Goal: Check status

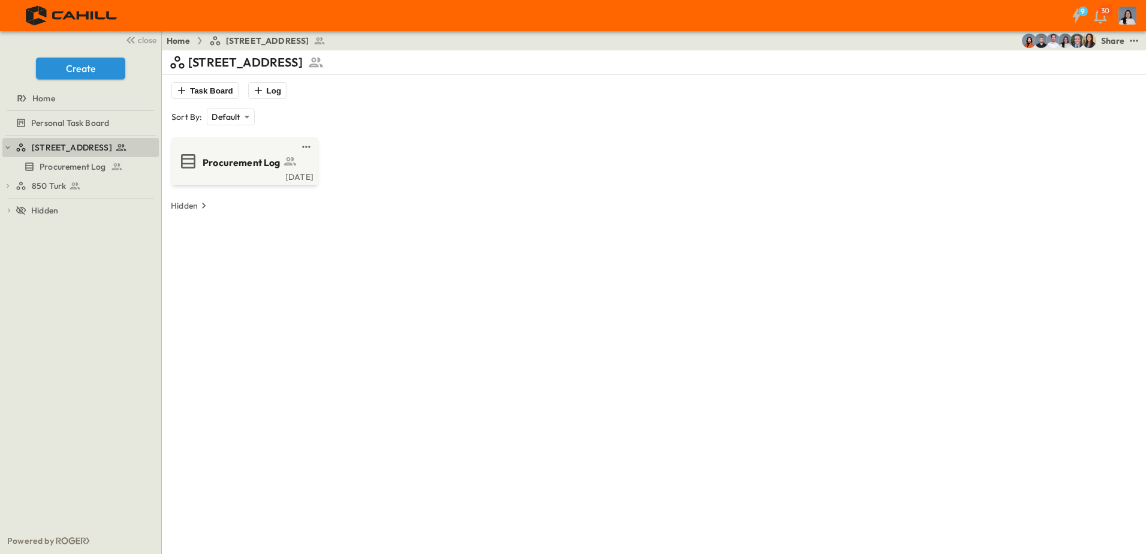
click at [74, 181] on icon at bounding box center [75, 186] width 12 height 12
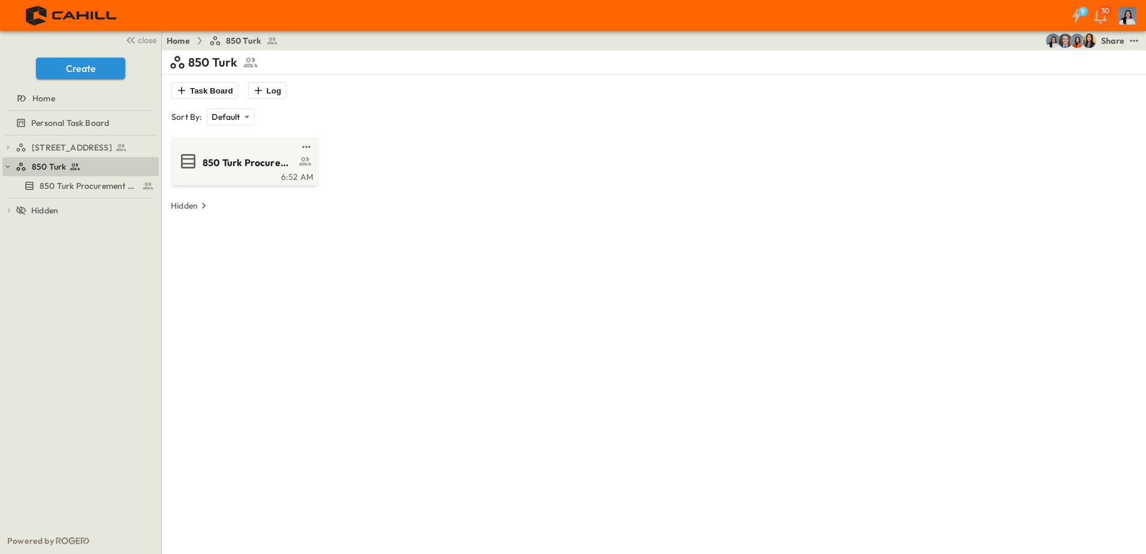
click at [215, 161] on span "850 Turk Procurement Log" at bounding box center [249, 163] width 93 height 14
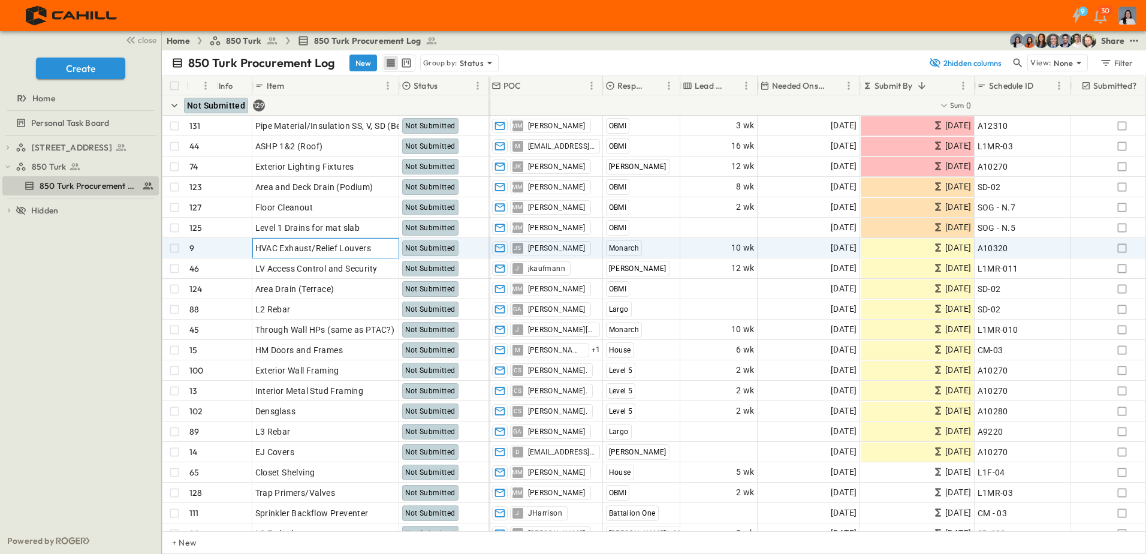
click at [386, 246] on p "OPEN" at bounding box center [386, 246] width 20 height 10
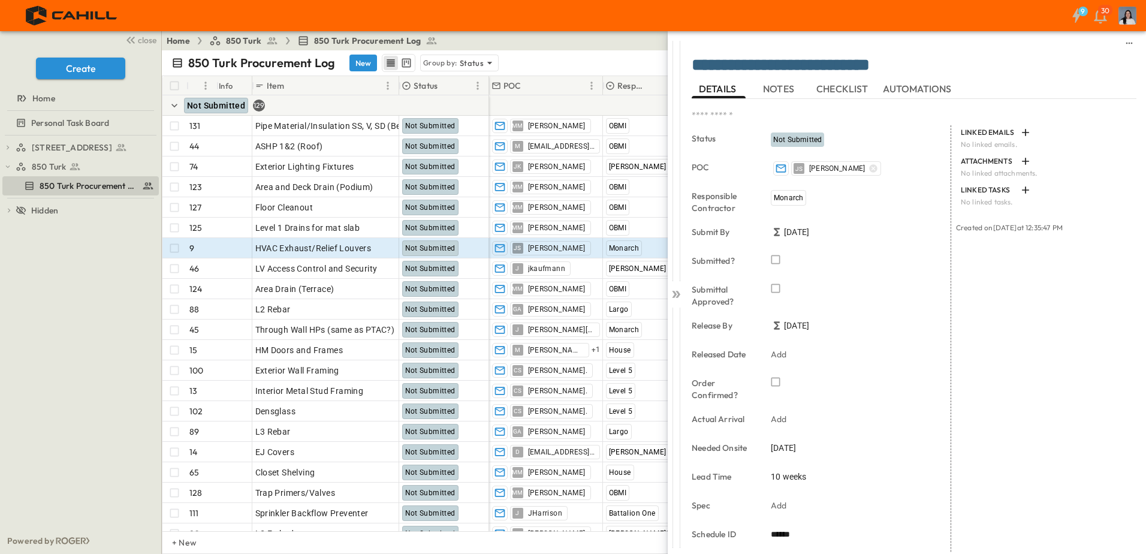
click at [832, 140] on div "Not Submitted" at bounding box center [850, 139] width 168 height 19
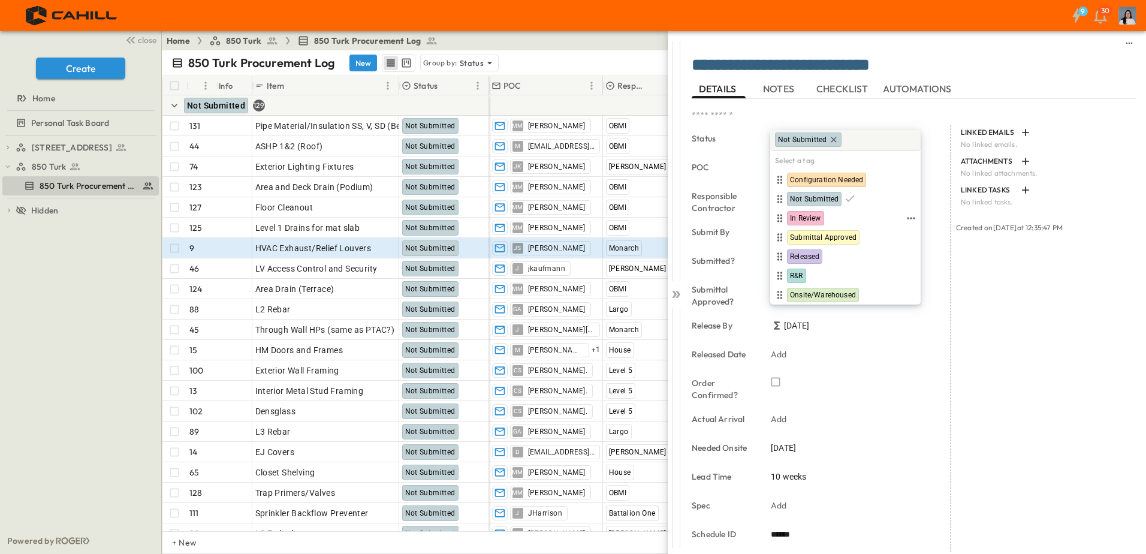
click at [809, 213] on span "In Review" at bounding box center [805, 218] width 31 height 10
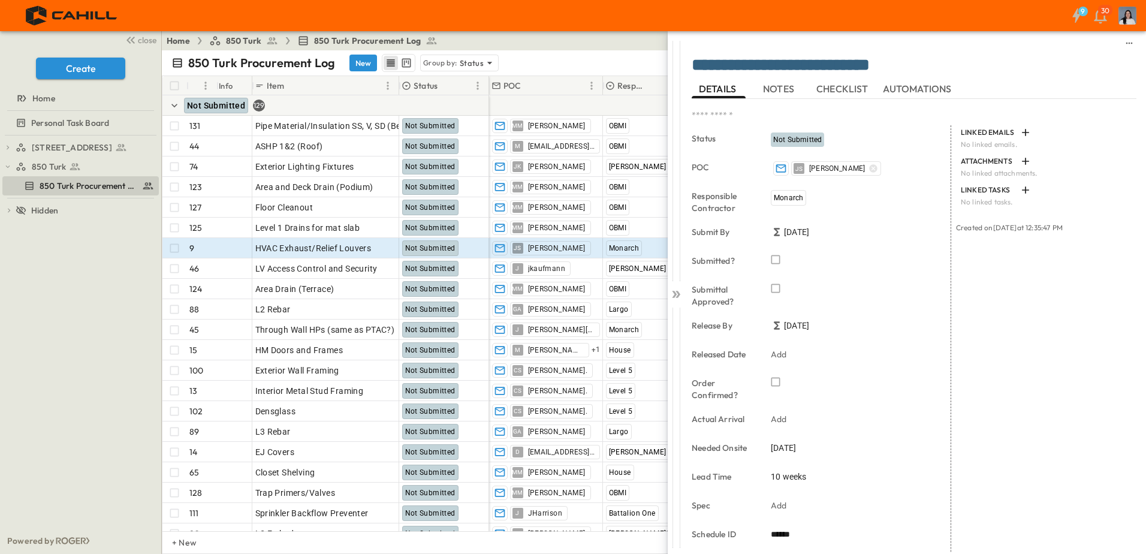
click at [778, 263] on icon "button" at bounding box center [775, 259] width 9 height 9
click at [678, 298] on icon at bounding box center [676, 294] width 12 height 12
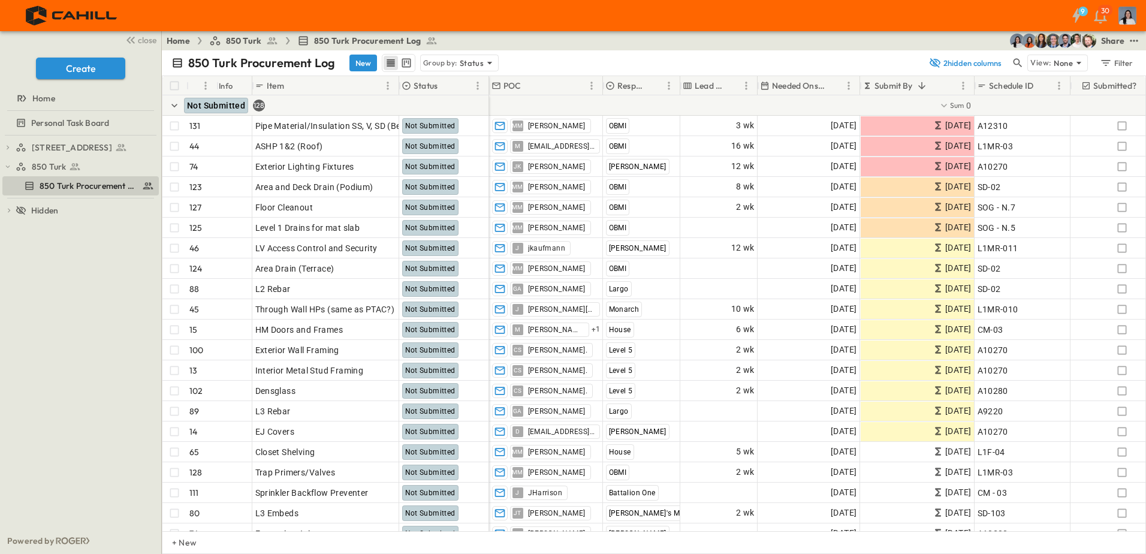
click at [467, 60] on p "Status" at bounding box center [472, 63] width 24 height 12
click at [647, 64] on div "850 Turk Procurement Log New Group by: Status" at bounding box center [546, 63] width 750 height 18
